Goal: Check status: Check status

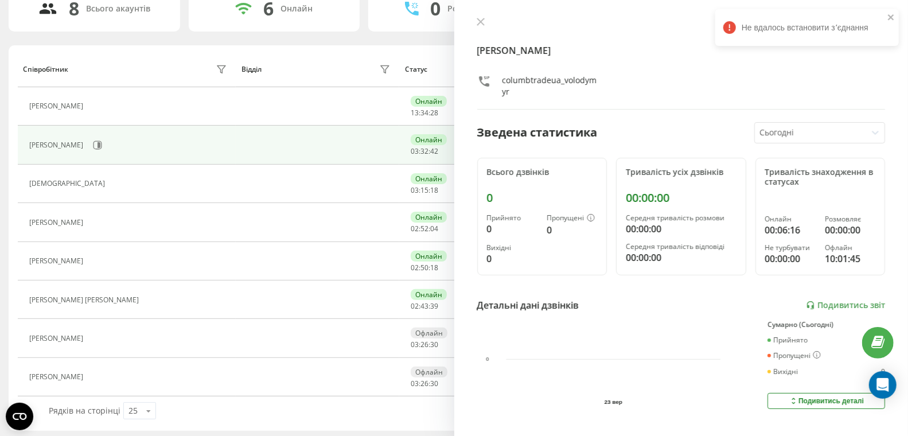
click at [484, 25] on button at bounding box center [480, 22] width 15 height 11
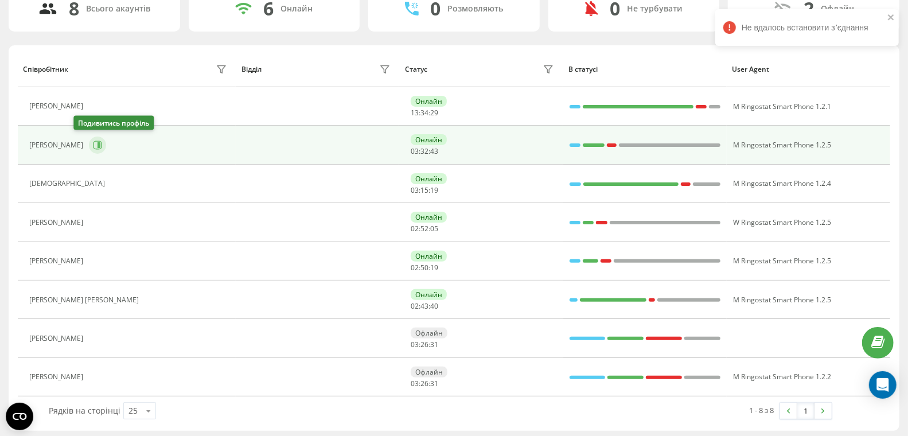
click at [93, 147] on icon at bounding box center [97, 145] width 9 height 9
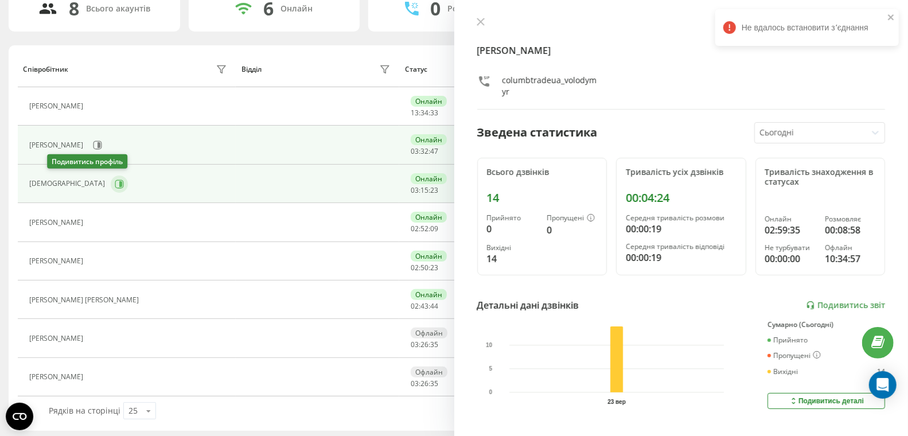
click at [111, 182] on button at bounding box center [119, 184] width 17 height 17
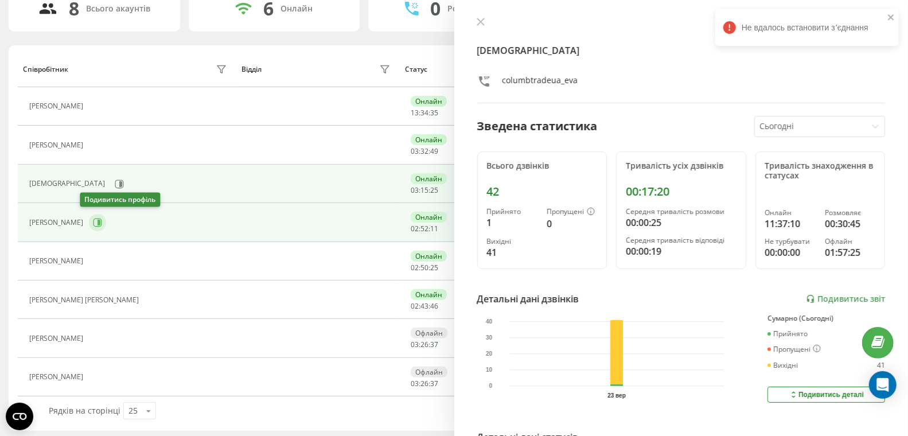
click at [93, 221] on icon at bounding box center [97, 222] width 9 height 9
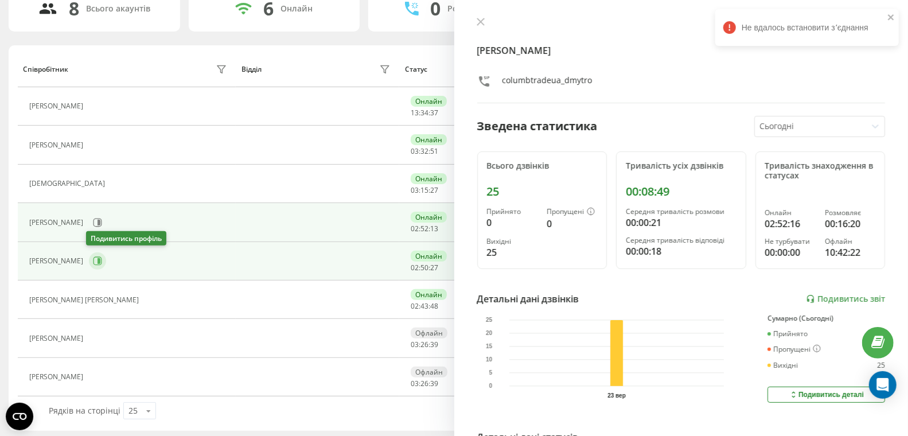
click at [98, 259] on icon at bounding box center [99, 261] width 3 height 6
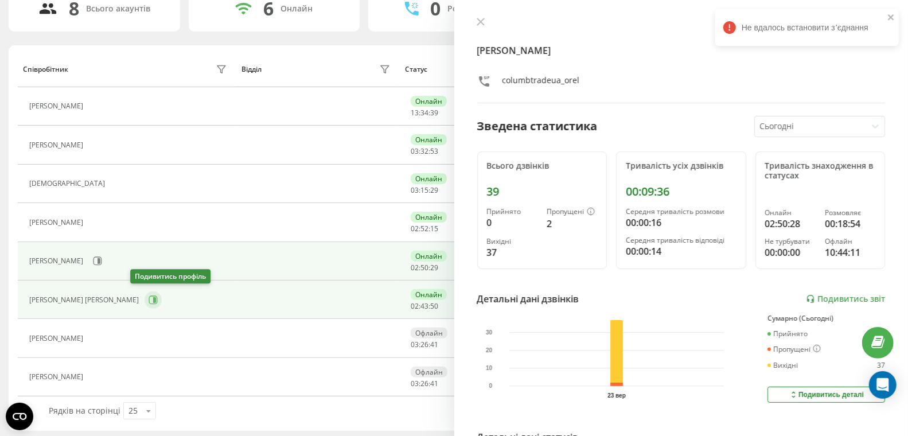
click at [145, 291] on button at bounding box center [153, 299] width 17 height 17
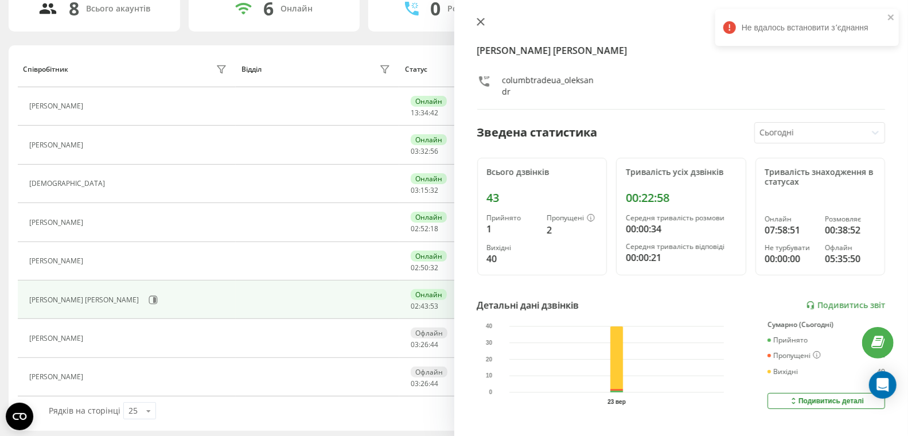
click at [481, 21] on icon at bounding box center [480, 21] width 7 height 7
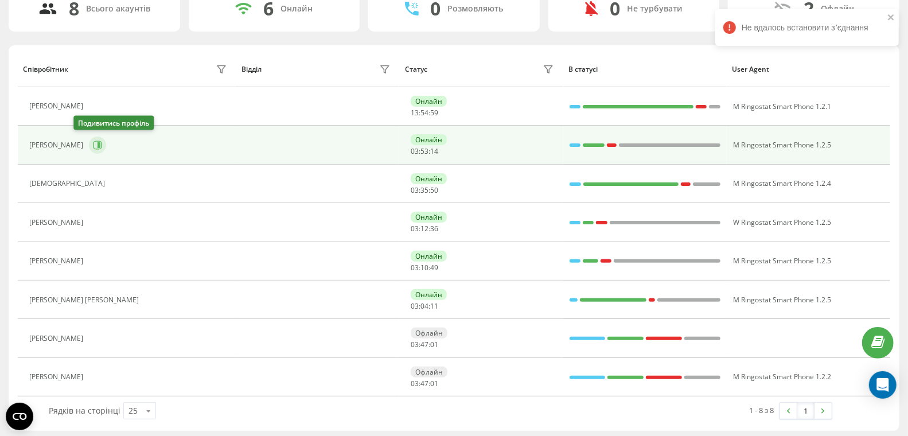
click at [93, 147] on icon at bounding box center [97, 145] width 9 height 9
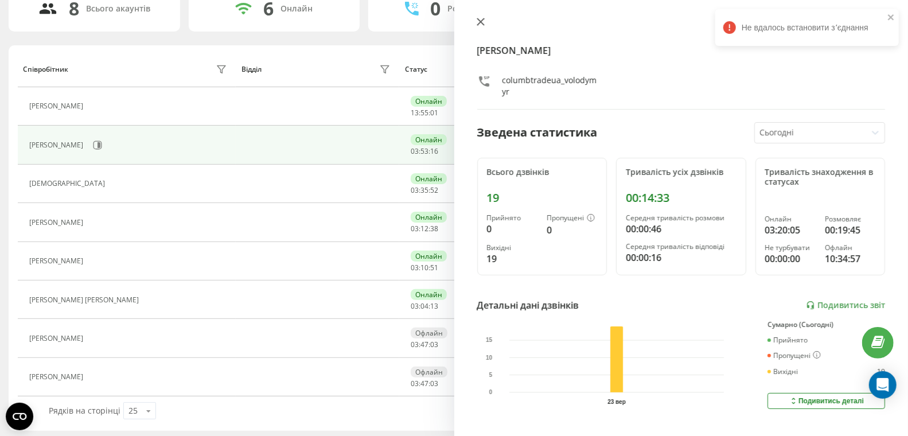
click at [481, 24] on icon at bounding box center [481, 22] width 8 height 8
